Goal: Navigation & Orientation: Find specific page/section

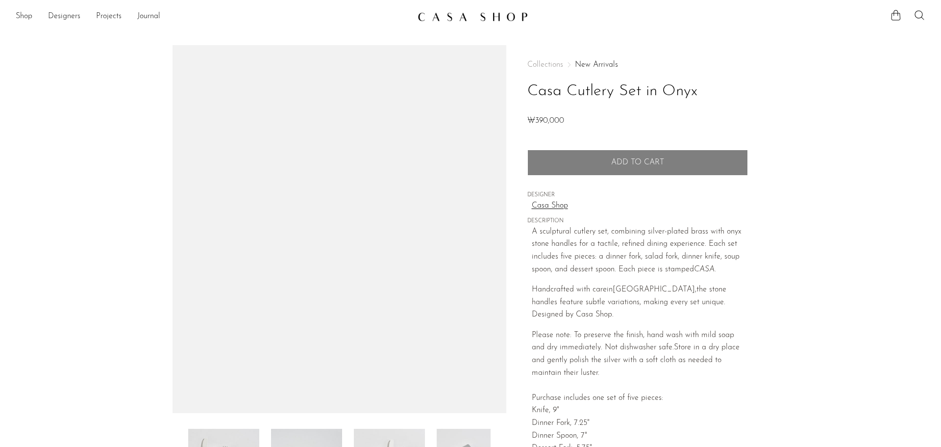
click at [478, 19] on img at bounding box center [473, 17] width 110 height 10
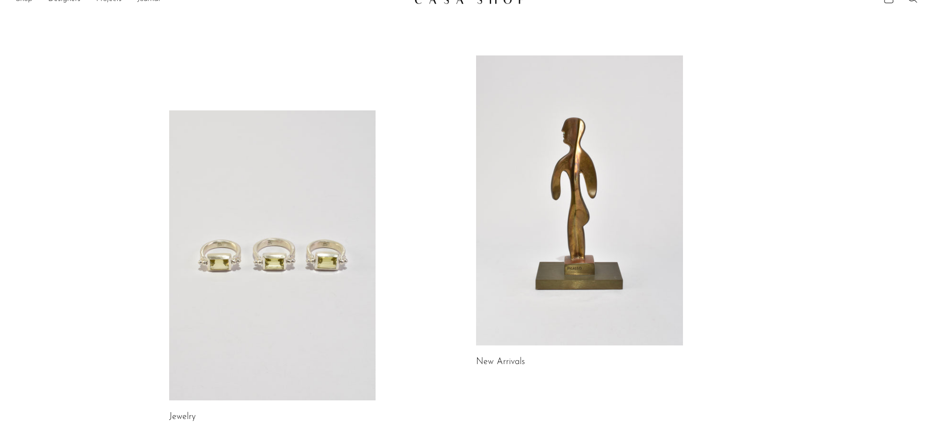
scroll to position [17, 0]
click at [855, 239] on div "Jewelry New Arrivals Library Gifts" at bounding box center [467, 424] width 934 height 831
click at [633, 227] on link at bounding box center [579, 201] width 207 height 290
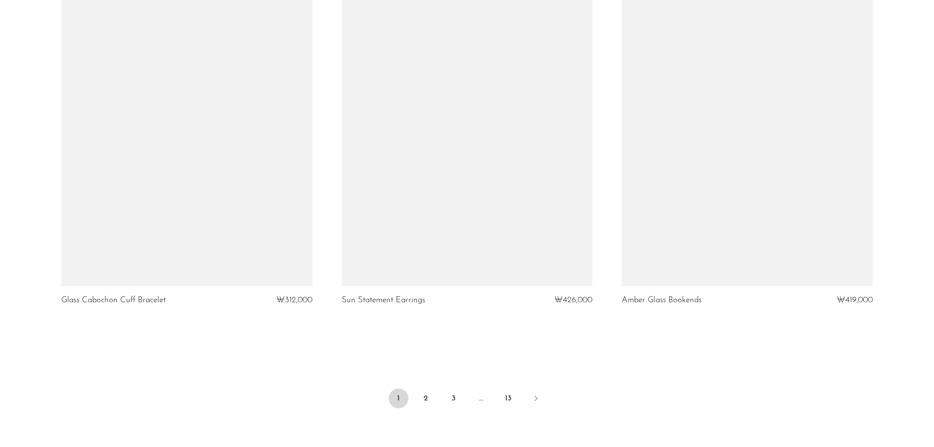
scroll to position [4359, 0]
